Goal: Task Accomplishment & Management: Complete application form

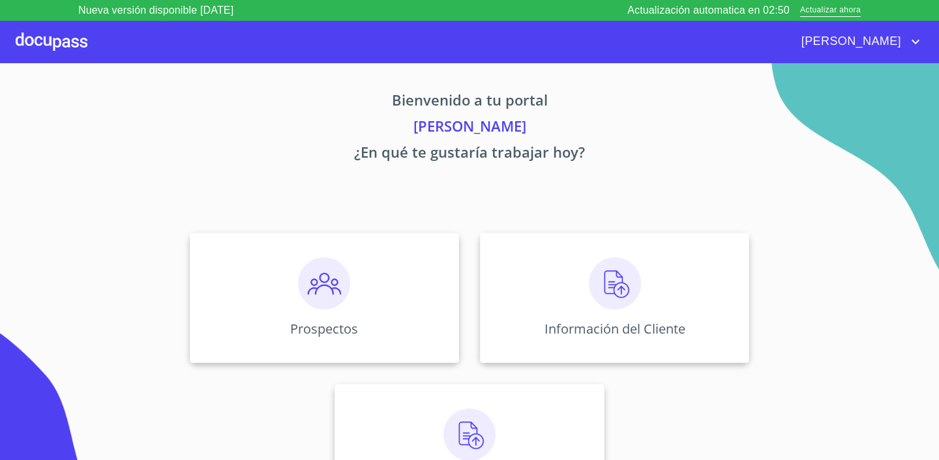
scroll to position [44, 0]
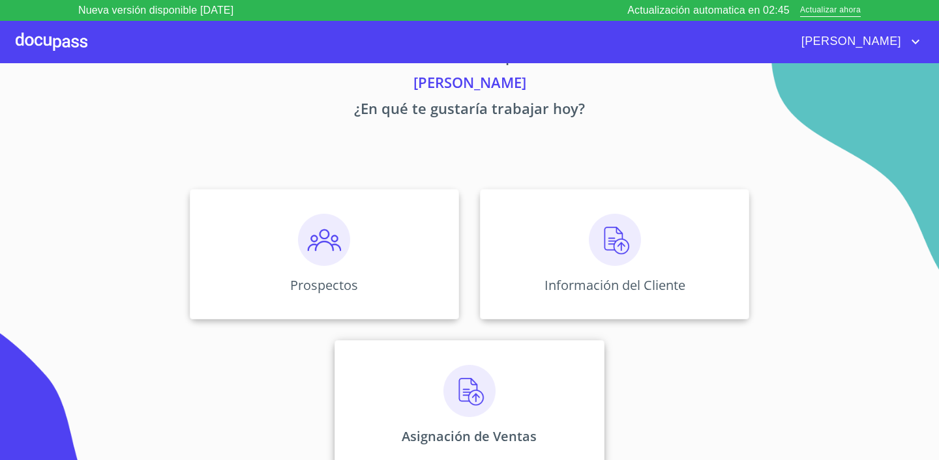
click at [470, 414] on img at bounding box center [470, 391] width 52 height 52
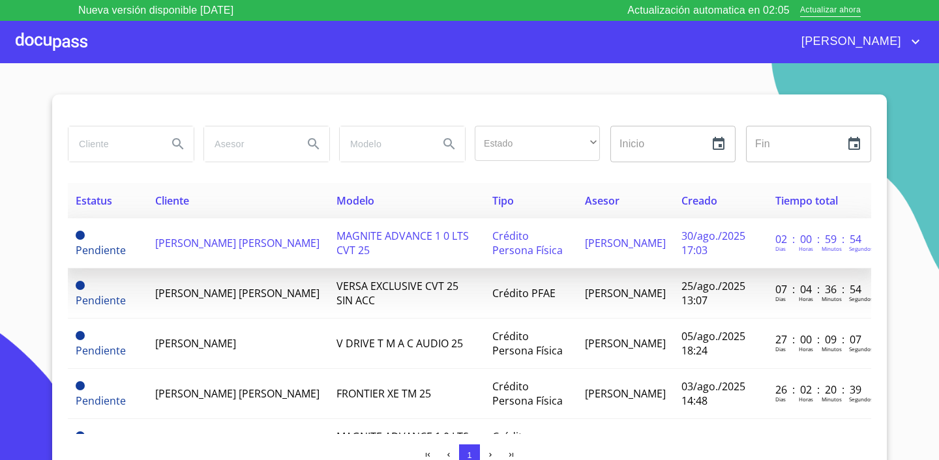
click at [210, 241] on span "[PERSON_NAME] [PERSON_NAME]" at bounding box center [237, 243] width 164 height 14
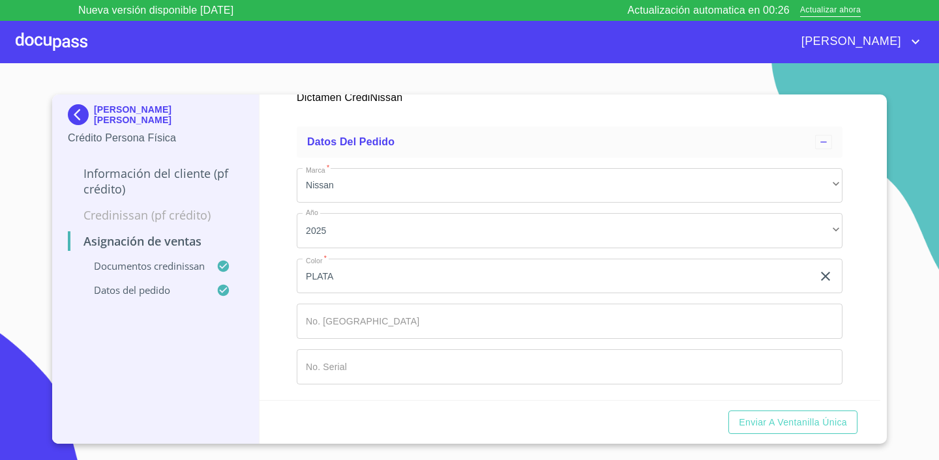
scroll to position [590, 0]
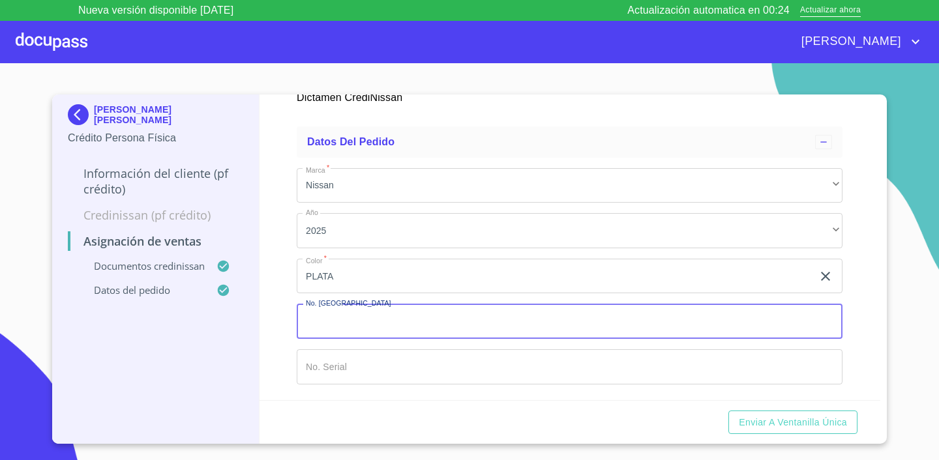
click at [400, 315] on input "Marca   *" at bounding box center [570, 321] width 546 height 35
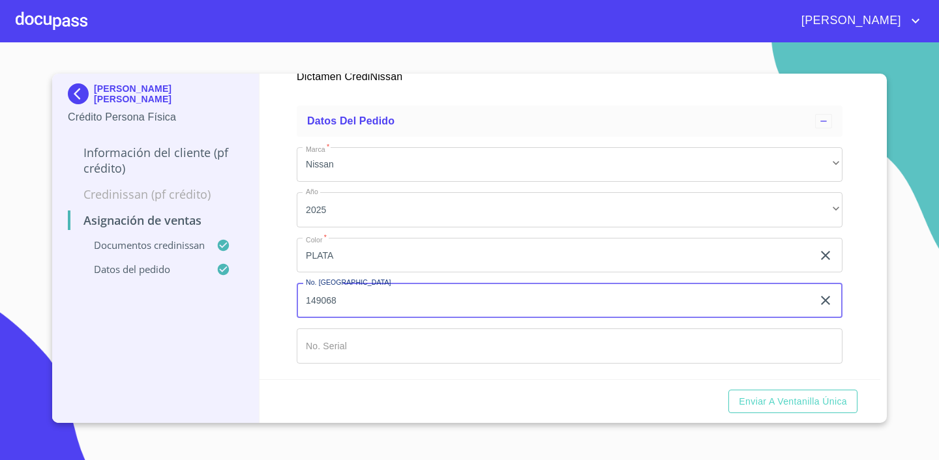
type input "149068"
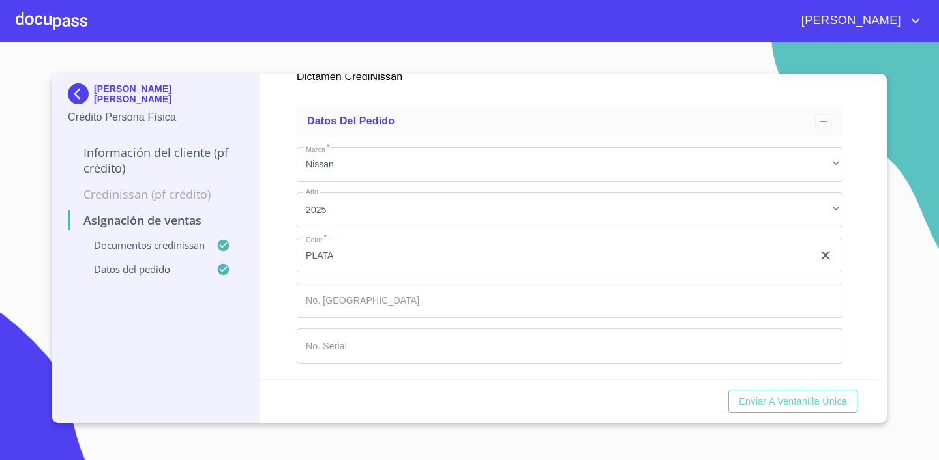
scroll to position [590, 0]
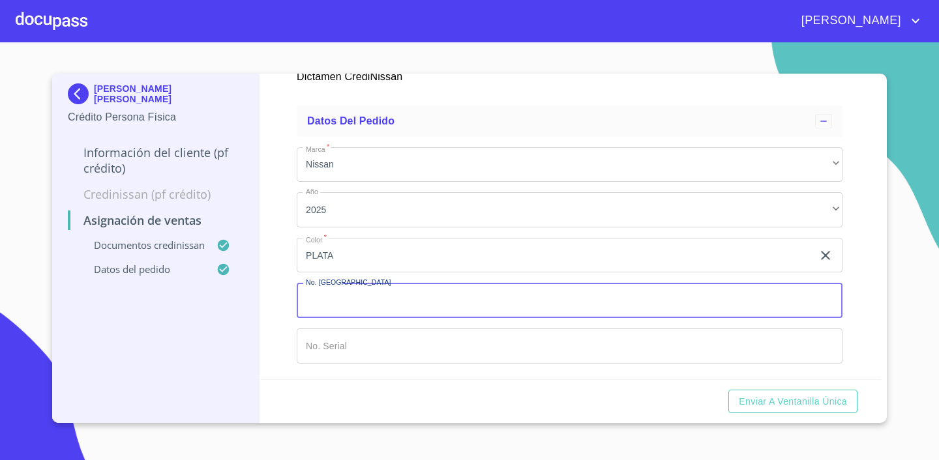
click at [400, 303] on input "Marca   *" at bounding box center [570, 300] width 546 height 35
type input "149068"
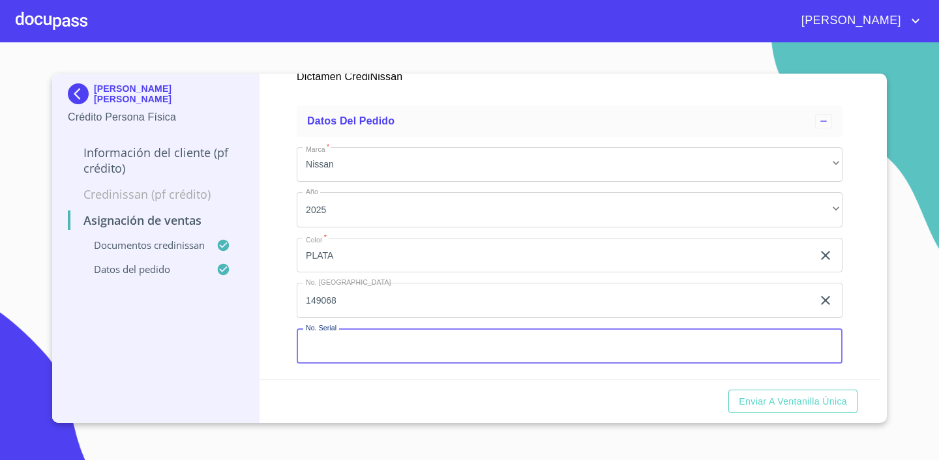
click at [347, 351] on input "Marca   *" at bounding box center [570, 346] width 546 height 35
click at [401, 347] on input "Marca   *" at bounding box center [570, 346] width 546 height 35
click at [342, 350] on input "Marca   *" at bounding box center [570, 346] width 546 height 35
click at [358, 341] on input "Marca   *" at bounding box center [570, 346] width 546 height 35
type input "m"
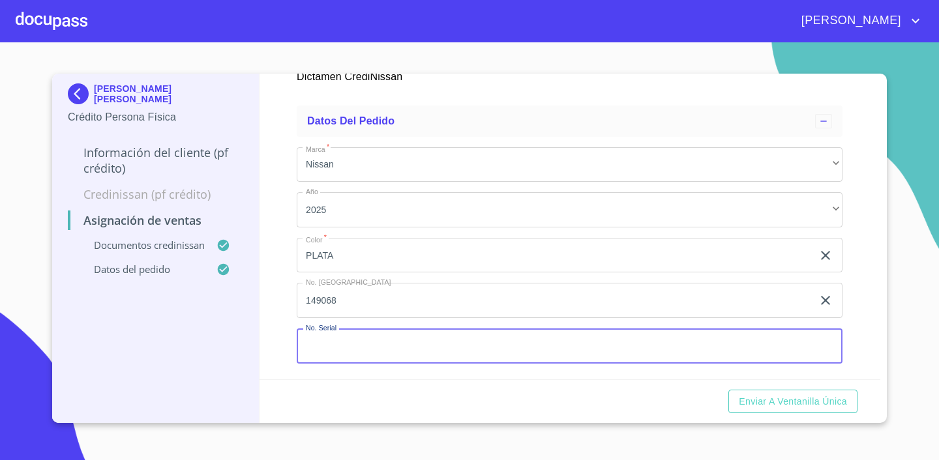
type input "m"
type input "MDHBD0FA7SG22648"
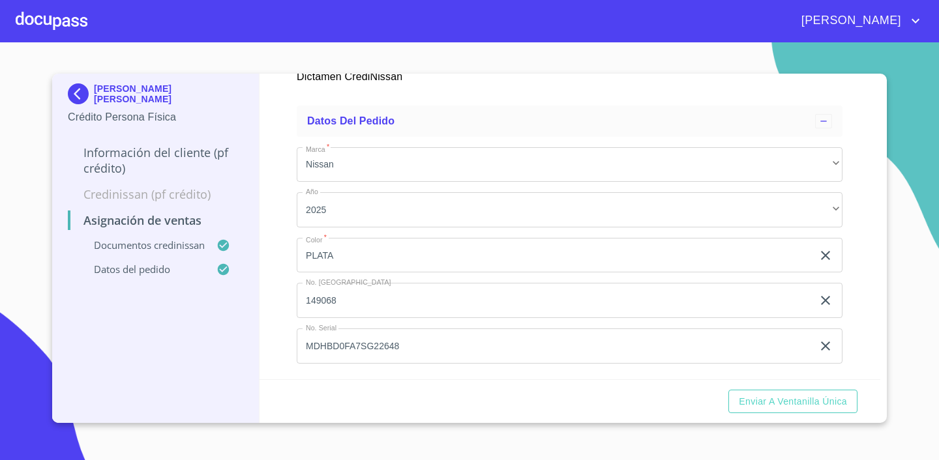
click at [445, 393] on div "Enviar a Ventanilla única" at bounding box center [571, 402] width 622 height 44
click at [867, 336] on div "Asignación de Ventas Documentos CrediNissan Dictamen CrediNissan * Dictamen Cre…" at bounding box center [571, 227] width 622 height 306
click at [779, 395] on span "Enviar a Ventanilla única" at bounding box center [793, 402] width 108 height 16
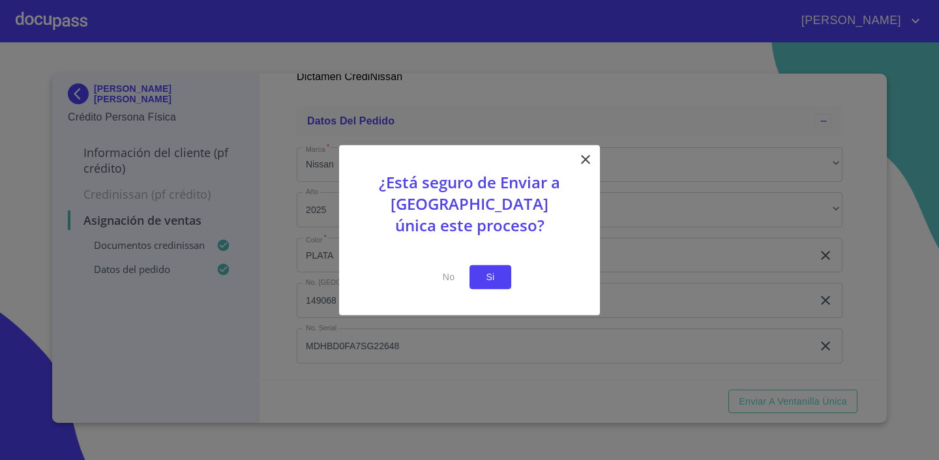
click at [481, 275] on span "Si" at bounding box center [490, 277] width 21 height 16
